Goal: Task Accomplishment & Management: Complete application form

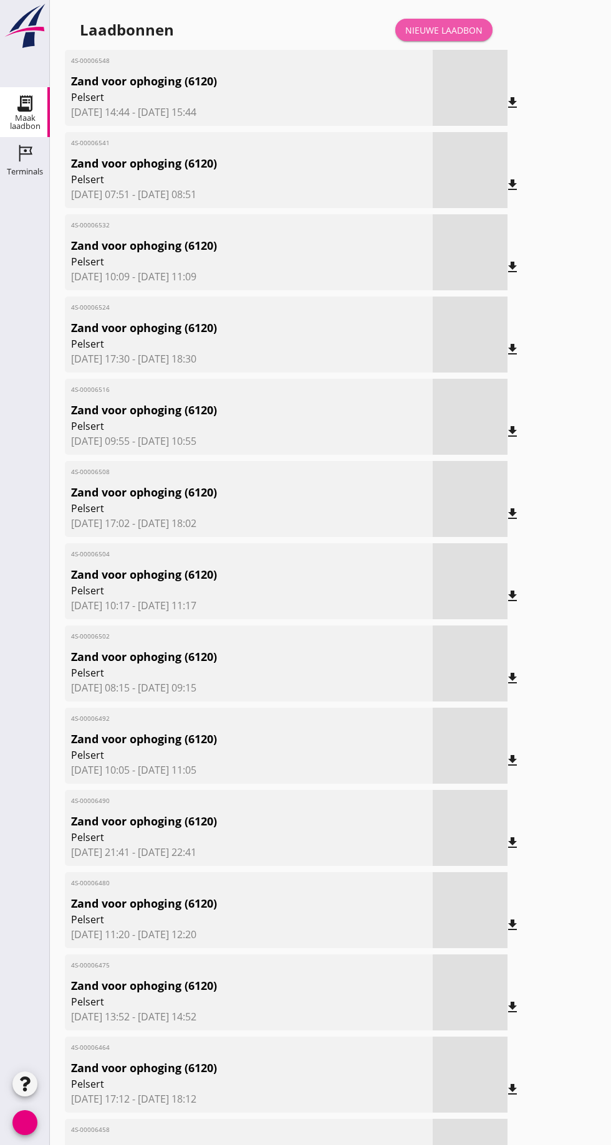
click at [454, 26] on font "Nieuwe laadbon" at bounding box center [443, 30] width 77 height 12
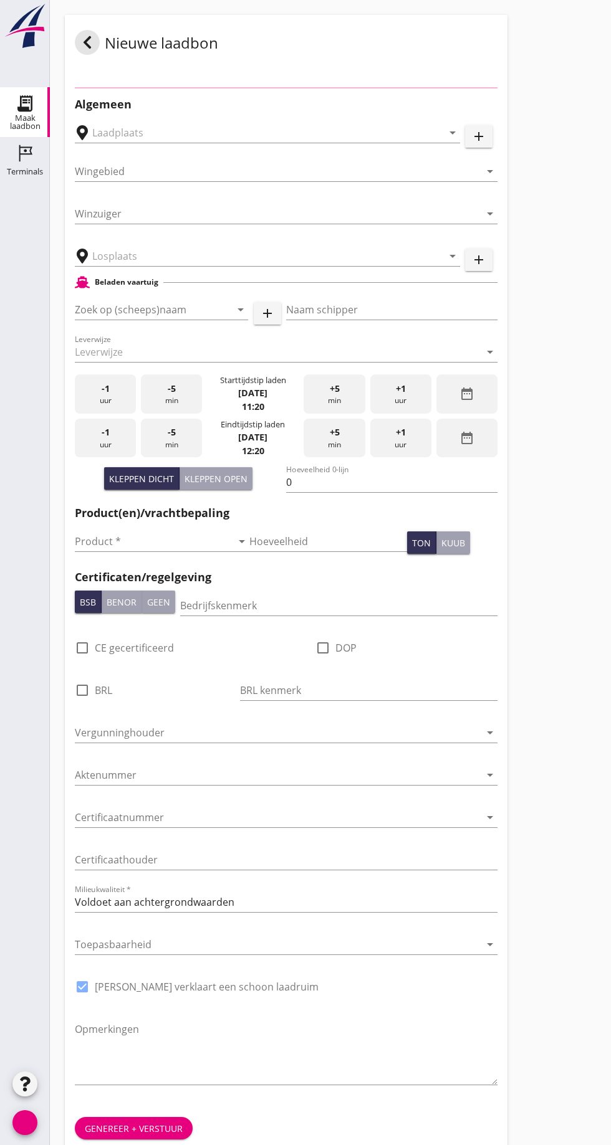
click at [500, 55] on div "Nieuwe laadbon" at bounding box center [286, 42] width 442 height 55
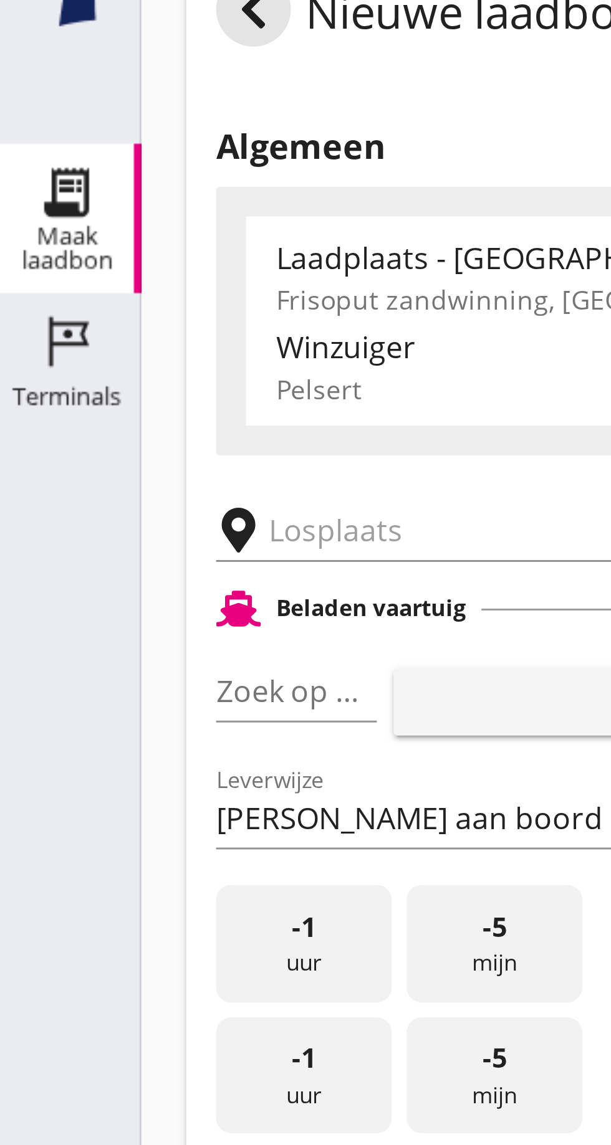
click at [110, 218] on input "text" at bounding box center [198, 216] width 213 height 20
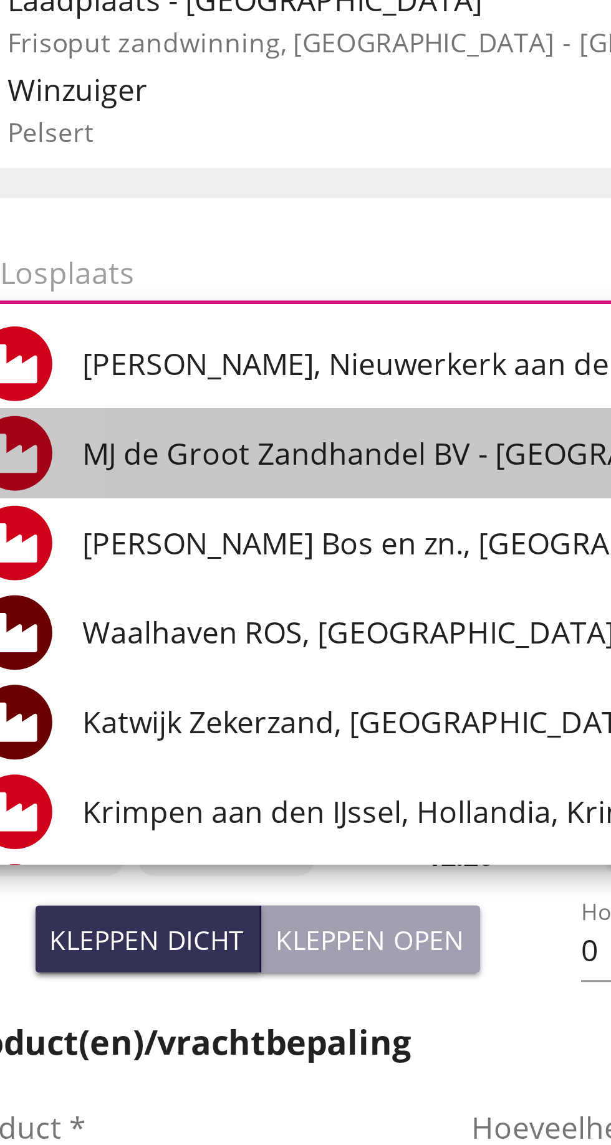
click at [194, 277] on font "MJ de Groot Zandhandel BV - [GEOGRAPHIC_DATA], [GEOGRAPHIC_DATA]" at bounding box center [290, 277] width 341 height 14
type input "[PERSON_NAME] Zandhandel B.V. - Spaansepolder, [GEOGRAPHIC_DATA]"
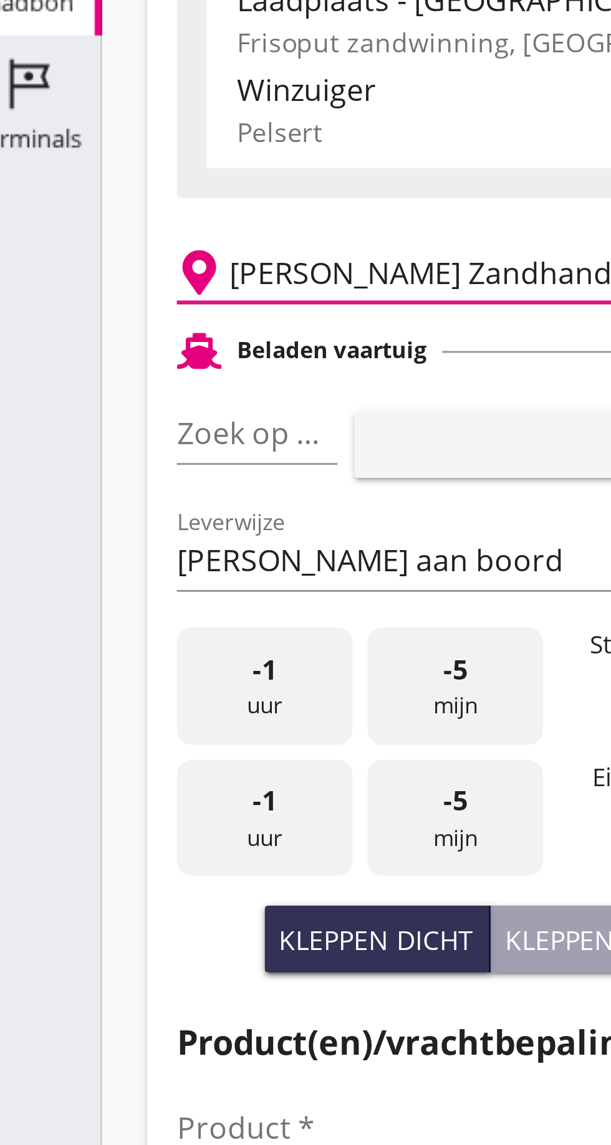
click at [101, 272] on font "pijl_drop_down" at bounding box center [120, 269] width 209 height 15
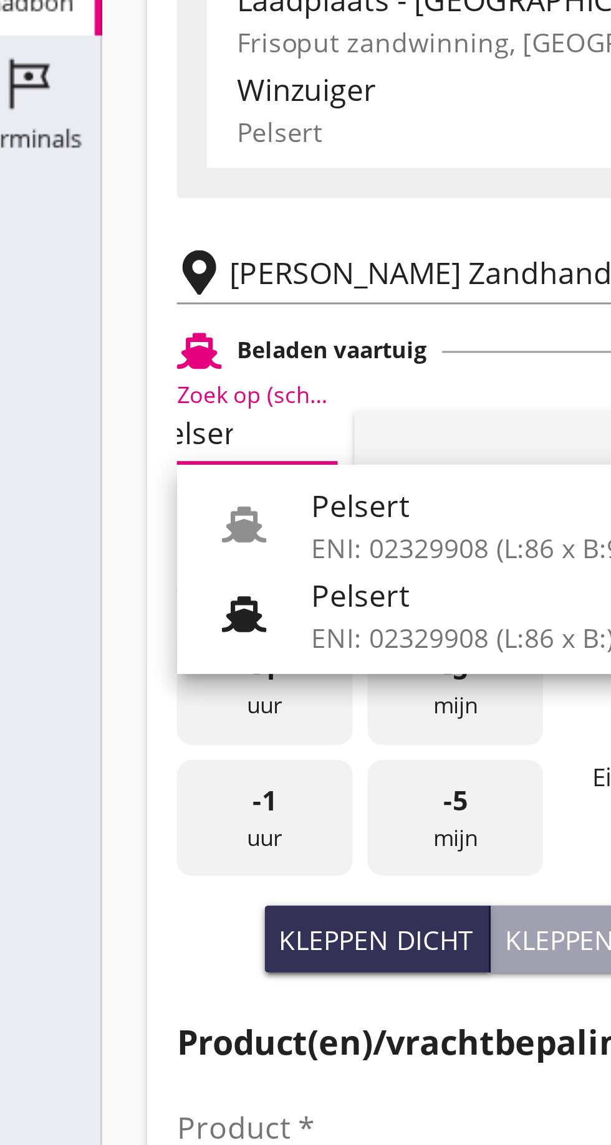
scroll to position [0, 13]
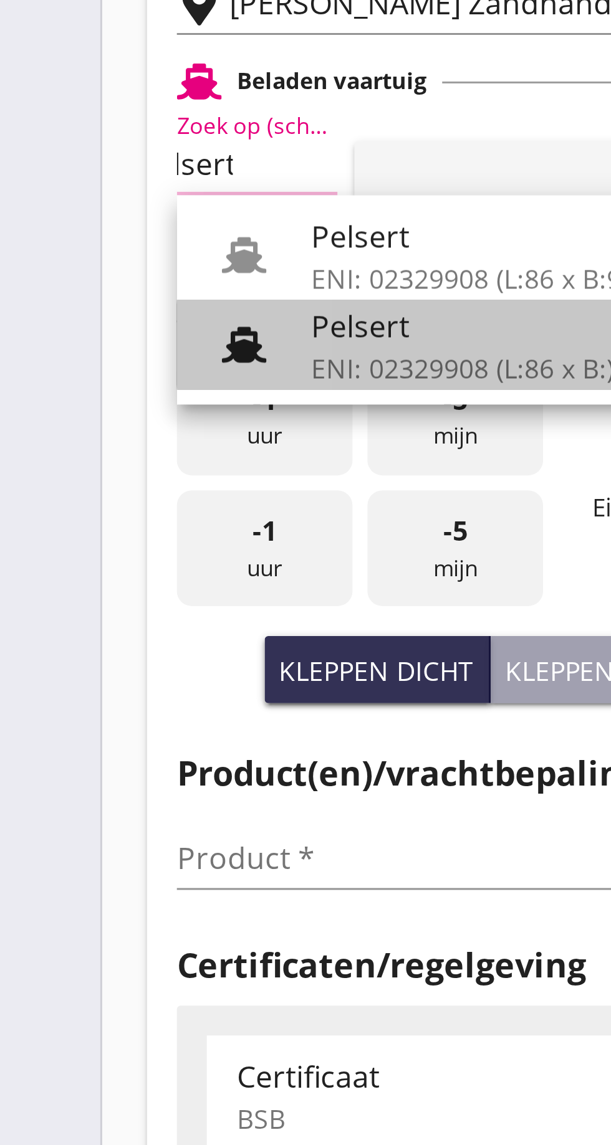
click at [138, 330] on font "Pelsert" at bounding box center [136, 324] width 33 height 14
type input "Pelsert"
type input "[PERSON_NAME]"
type input "1087"
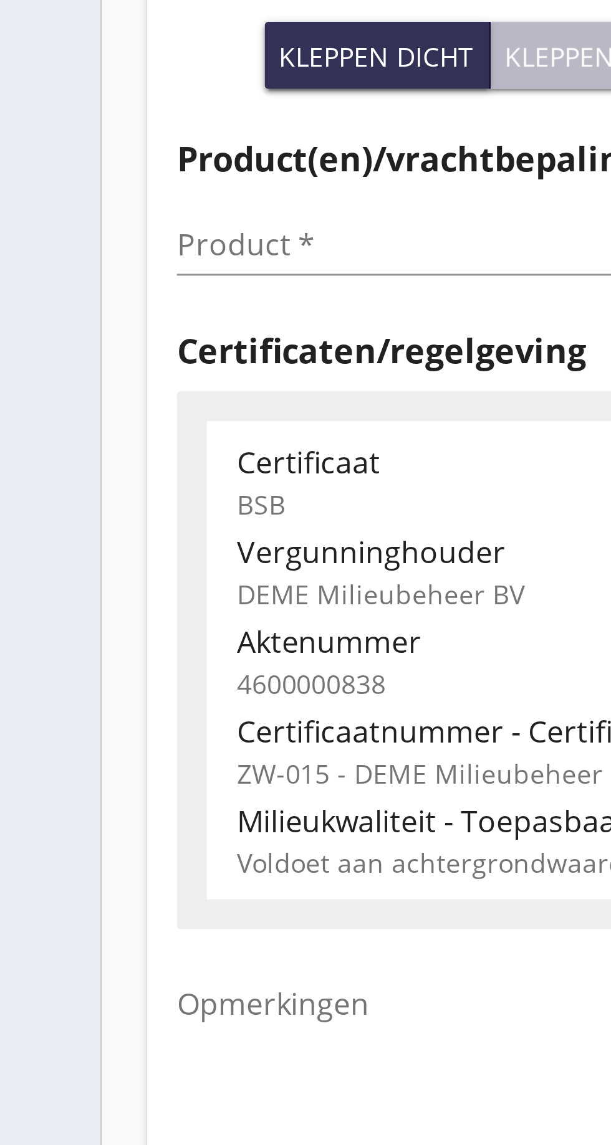
type input "Pelsert"
click at [208, 441] on font "Kleppen open" at bounding box center [215, 439] width 63 height 12
type input "725"
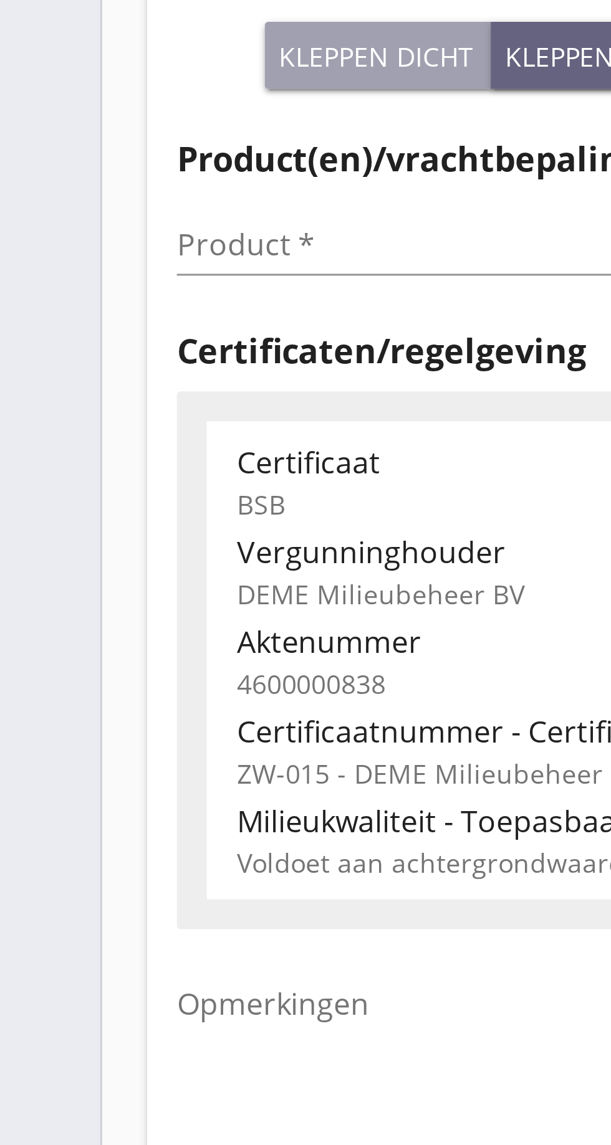
scroll to position [0, 0]
click at [98, 512] on div "Product * pijl_drop_down" at bounding box center [162, 502] width 175 height 20
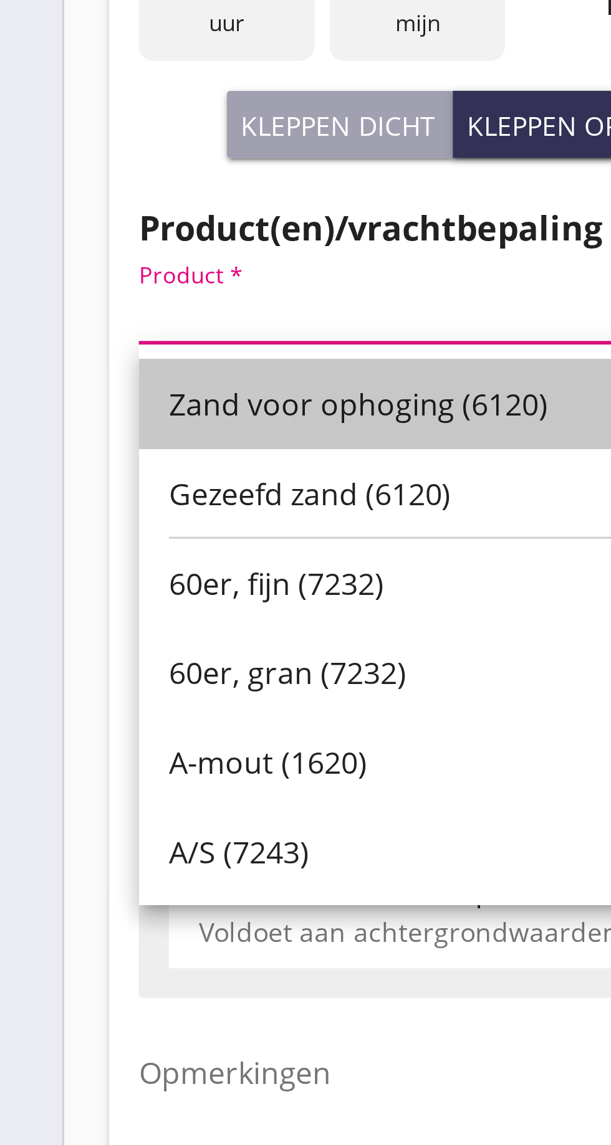
click at [150, 533] on font "Zand voor ophoging (6120)" at bounding box center [148, 532] width 127 height 14
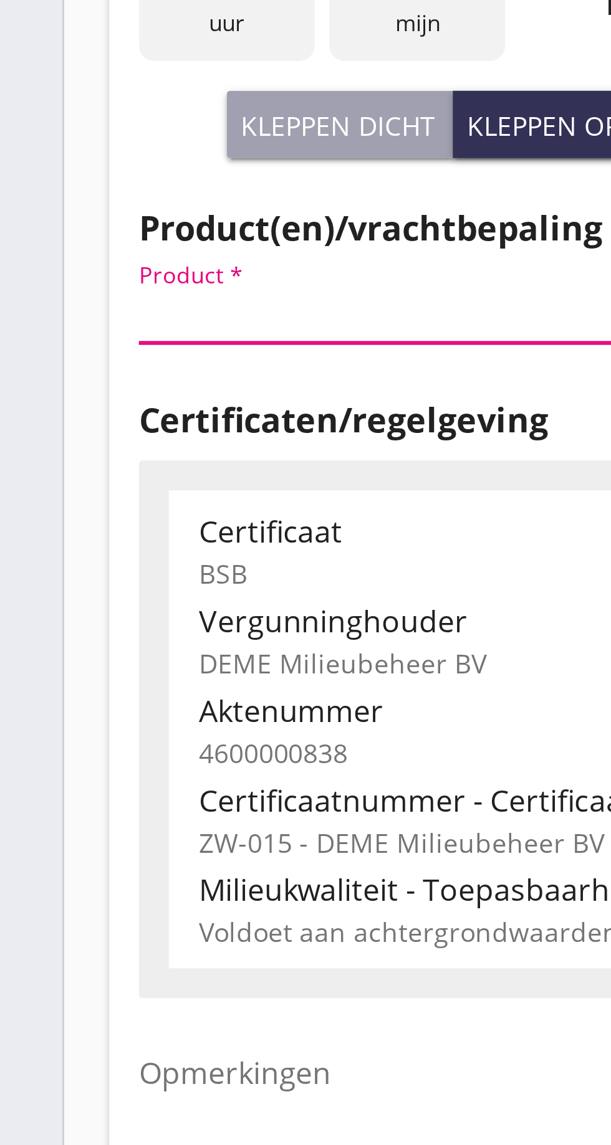
type input "Zand voor ophoging (6120)"
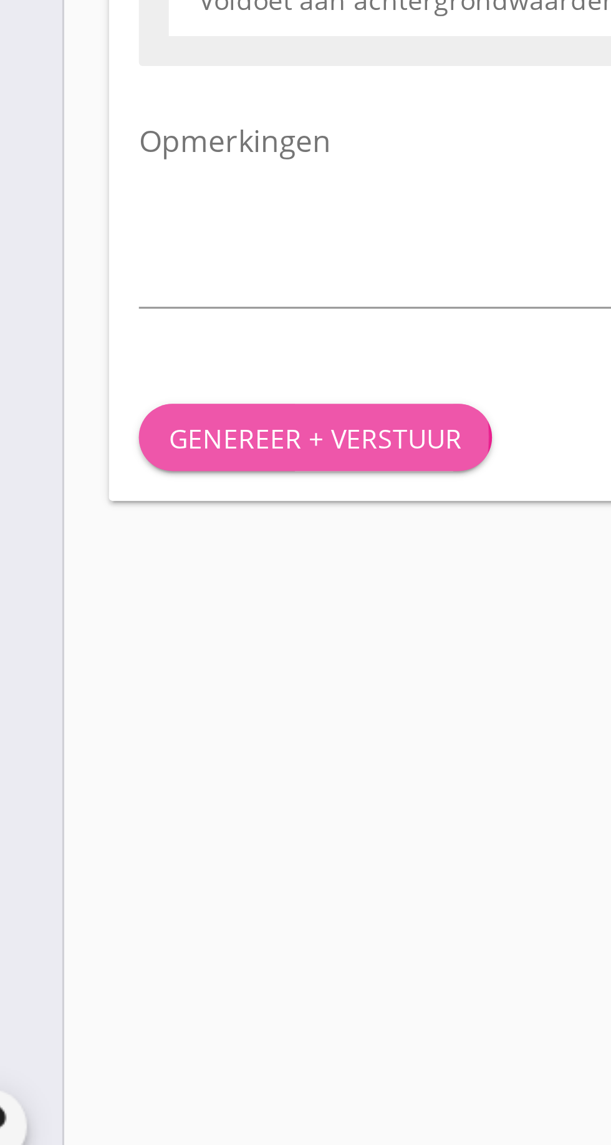
click at [135, 857] on font "Genereer + verstuur" at bounding box center [134, 855] width 98 height 12
